Goal: Information Seeking & Learning: Learn about a topic

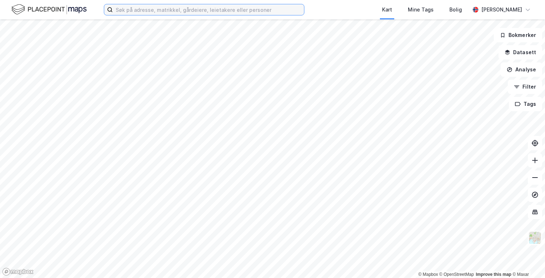
click at [144, 10] on input at bounding box center [208, 9] width 191 height 11
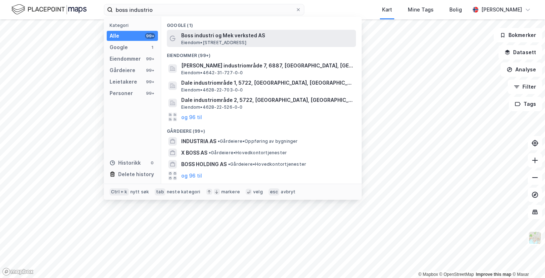
click at [207, 32] on span "Boss industri og Mek verksted AS" at bounding box center [267, 35] width 172 height 9
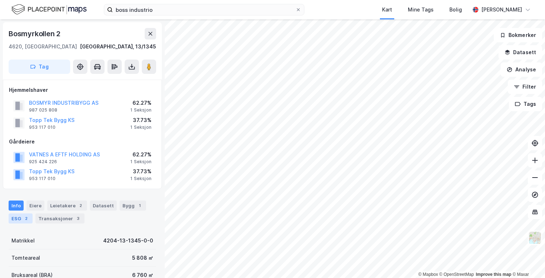
click at [20, 217] on div "ESG 2" at bounding box center [21, 218] width 24 height 10
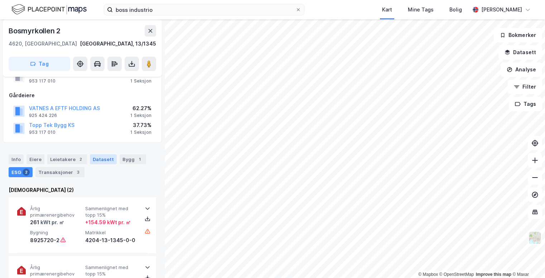
scroll to position [107, 0]
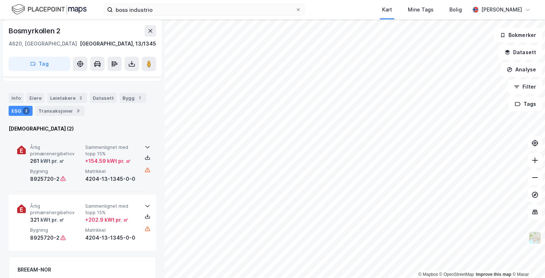
click at [81, 159] on div "261 kWt pr. ㎡" at bounding box center [56, 160] width 52 height 9
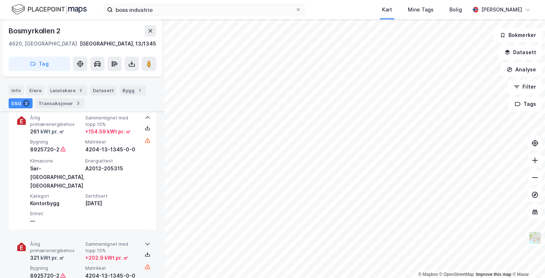
scroll to position [179, 0]
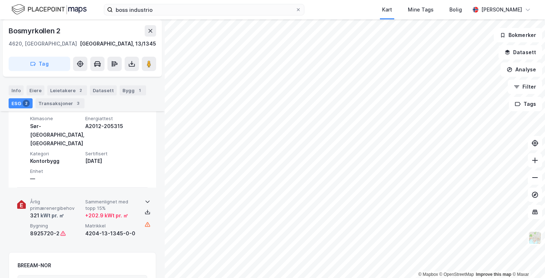
click at [96, 198] on span "Sammenlignet med topp 15%" at bounding box center [111, 204] width 52 height 13
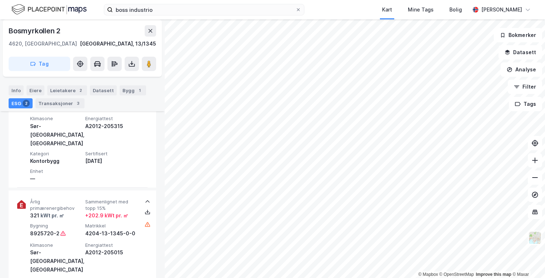
scroll to position [107, 0]
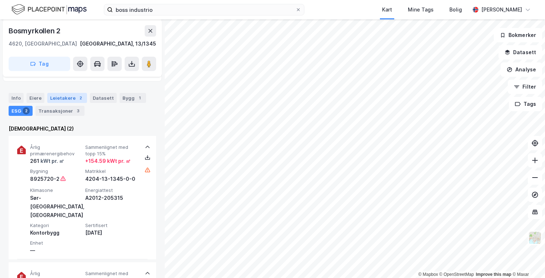
click at [70, 98] on div "Leietakere 2" at bounding box center [67, 98] width 40 height 10
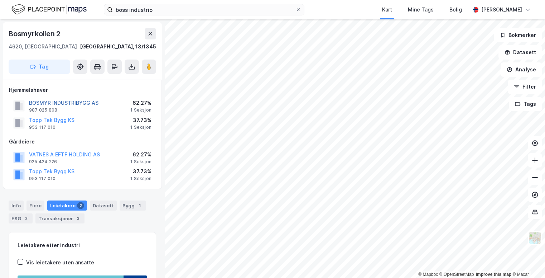
click at [0, 0] on button "BOSMYR INDUSTRIBYGG AS" at bounding box center [0, 0] width 0 height 0
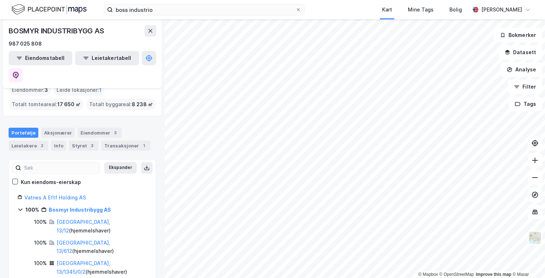
scroll to position [47, 0]
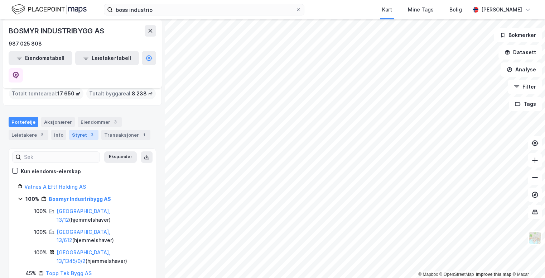
click at [79, 130] on div "Styret 3" at bounding box center [83, 135] width 29 height 10
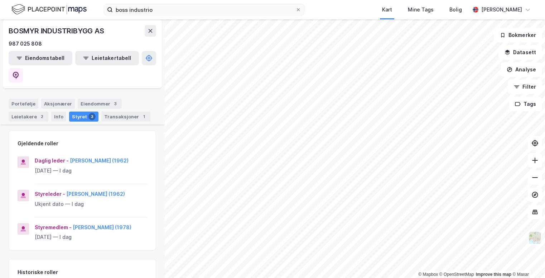
scroll to position [72, 0]
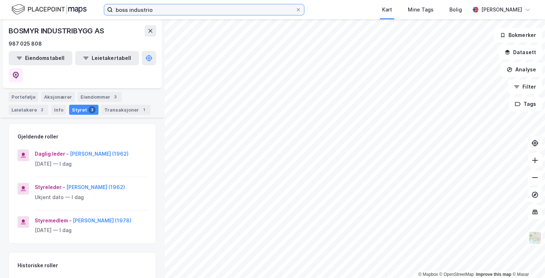
click at [159, 11] on input "boss industrio" at bounding box center [204, 9] width 183 height 11
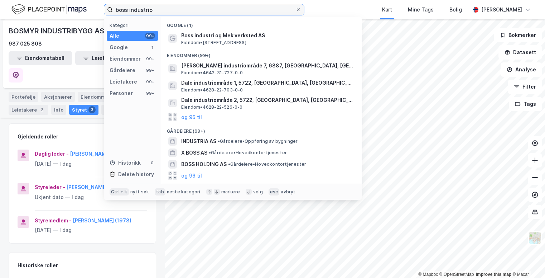
drag, startPoint x: 170, startPoint y: 9, endPoint x: 72, endPoint y: 6, distance: 98.2
click at [72, 6] on div "boss industrio Kategori Alle 99+ Google 1 Eiendommer 99+ Gårdeiere 99+ Leietake…" at bounding box center [272, 9] width 545 height 19
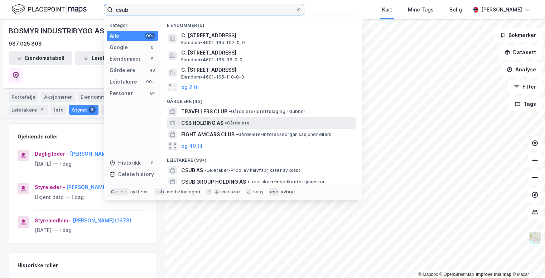
scroll to position [36, 0]
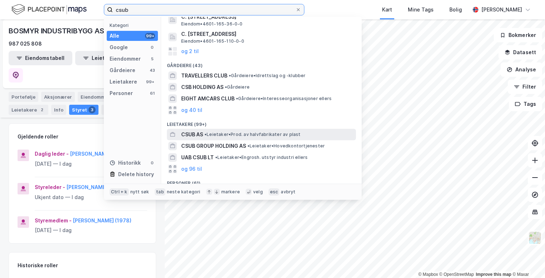
type input "csub"
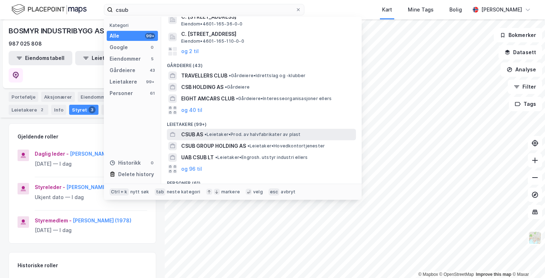
click at [201, 134] on span "CSUB AS" at bounding box center [192, 134] width 22 height 9
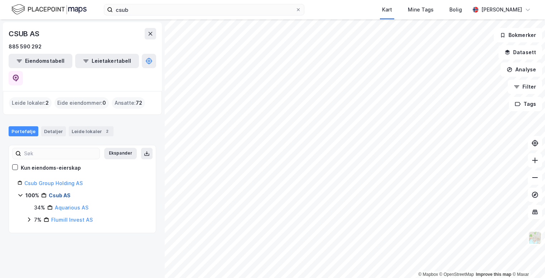
click at [59, 192] on link "Csub AS" at bounding box center [60, 195] width 22 height 6
click at [35, 97] on div "Leide lokaler : 2" at bounding box center [30, 102] width 43 height 11
